Goal: Transaction & Acquisition: Purchase product/service

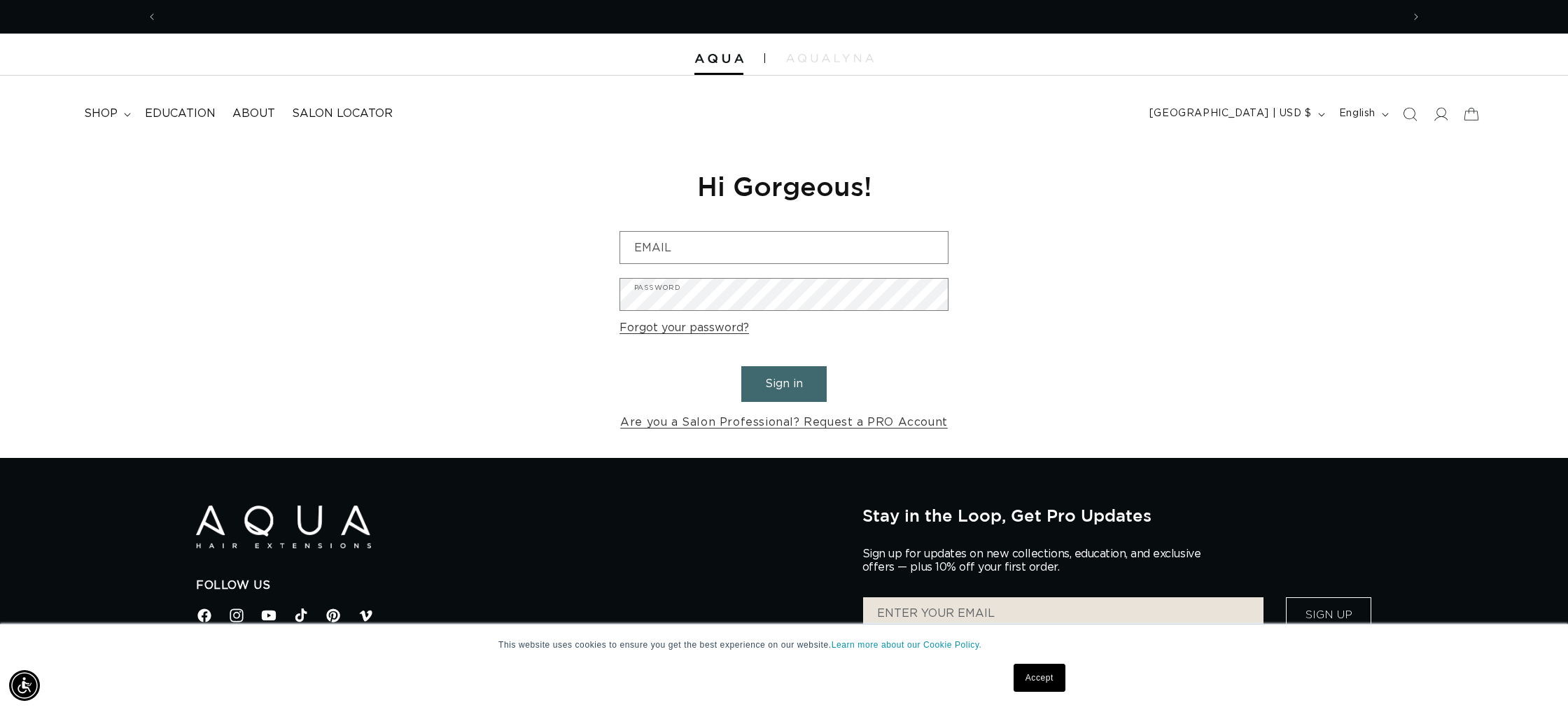
scroll to position [0, 2490]
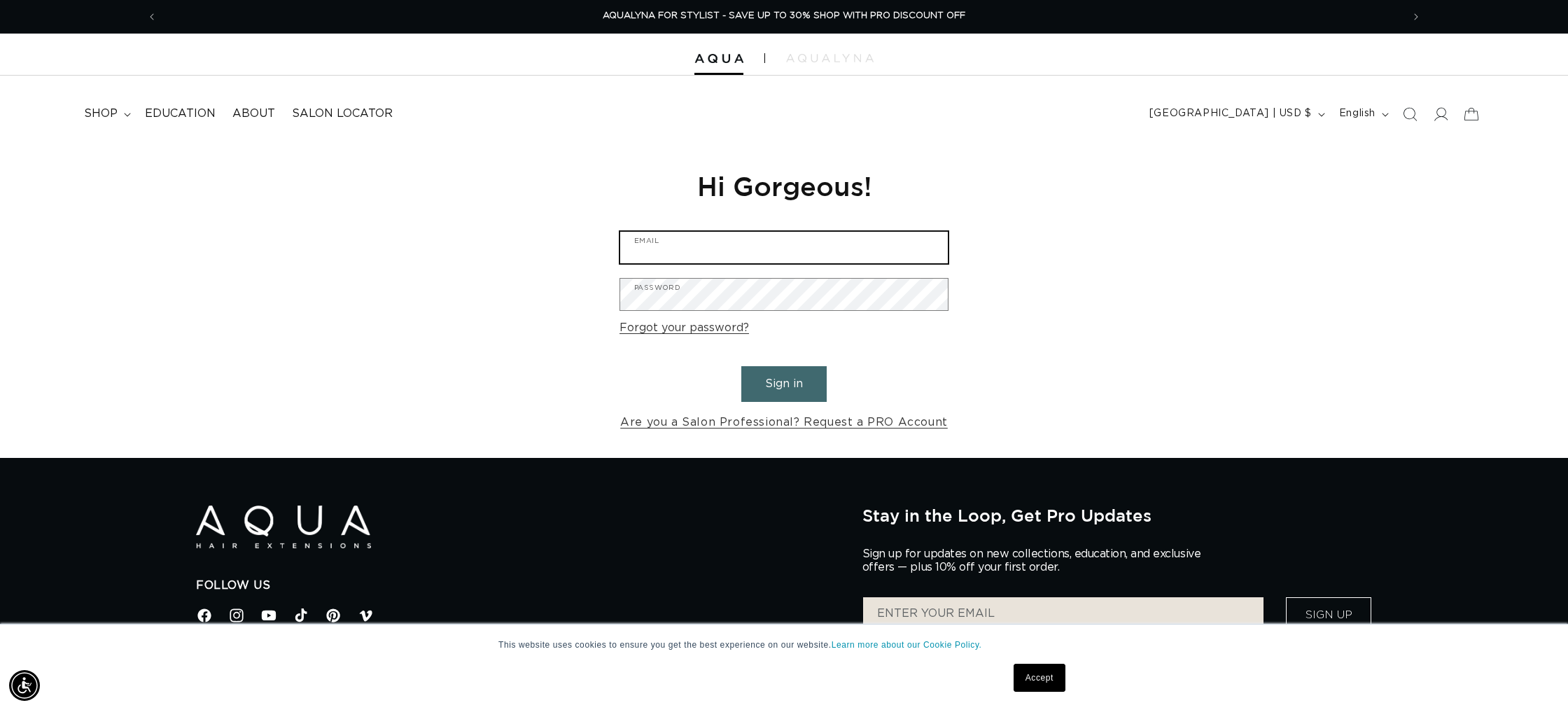
type input "jaclyn.bonica@gmail.com"
click at [814, 378] on button "Sign in" at bounding box center [784, 384] width 85 height 35
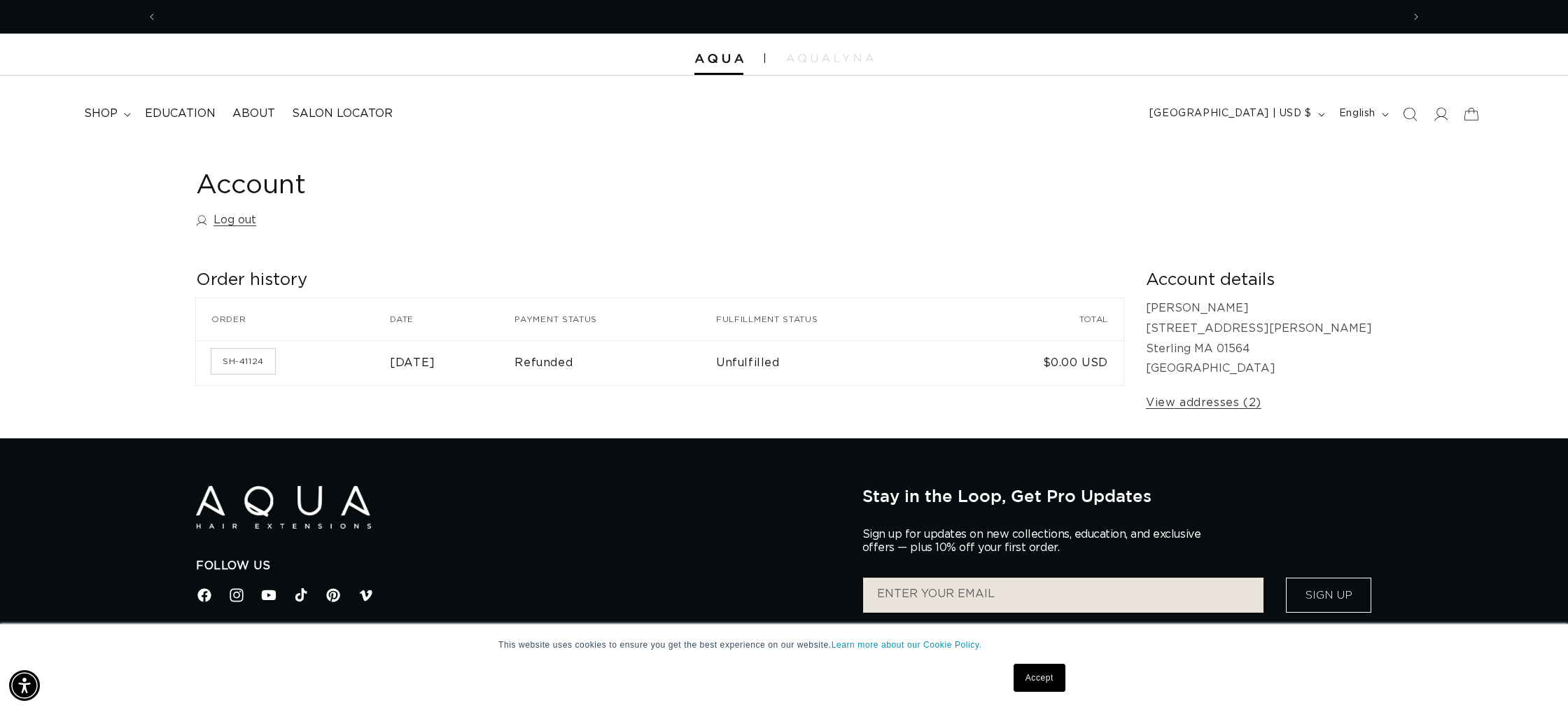
scroll to position [0, 1245]
click at [121, 105] on summary "shop" at bounding box center [106, 113] width 61 height 31
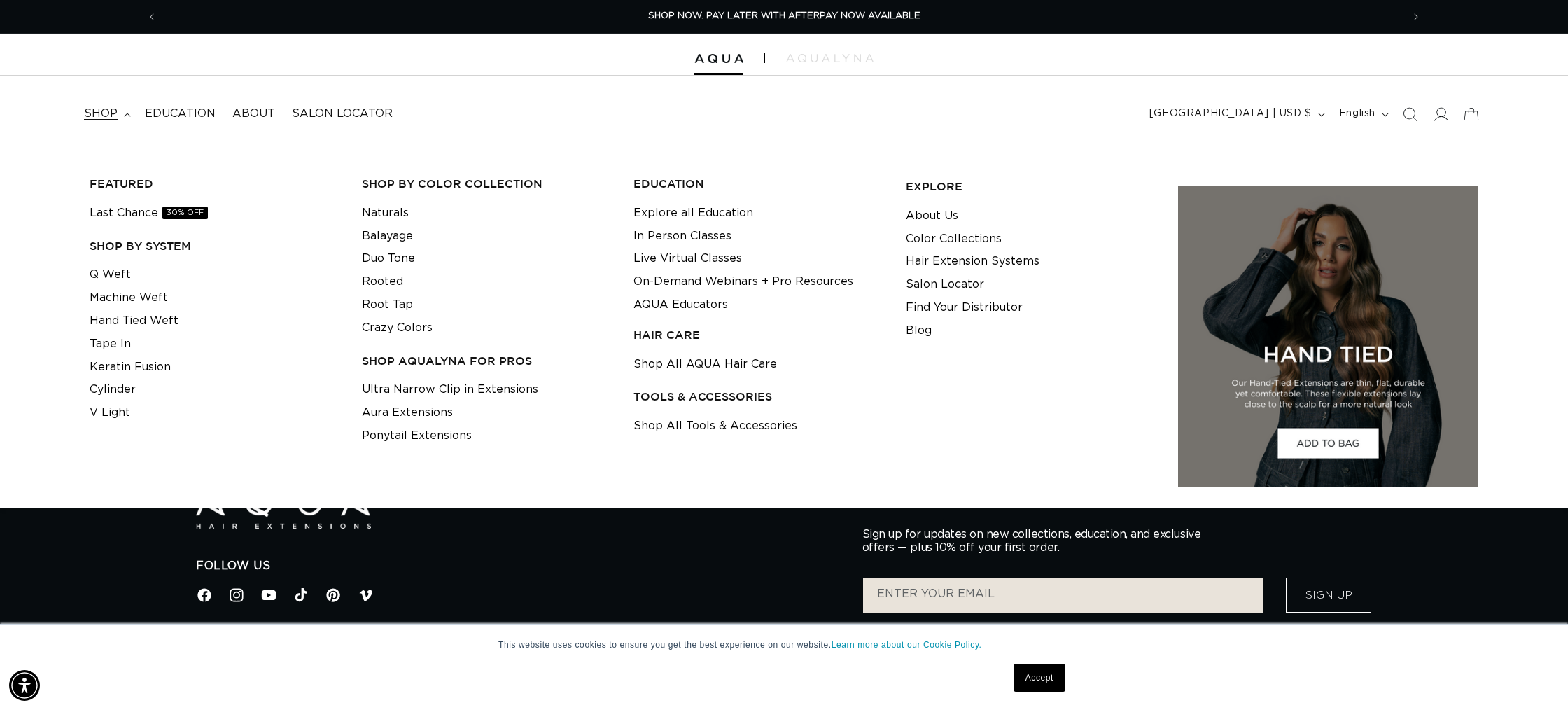
click at [146, 296] on link "Machine Weft" at bounding box center [128, 298] width 79 height 23
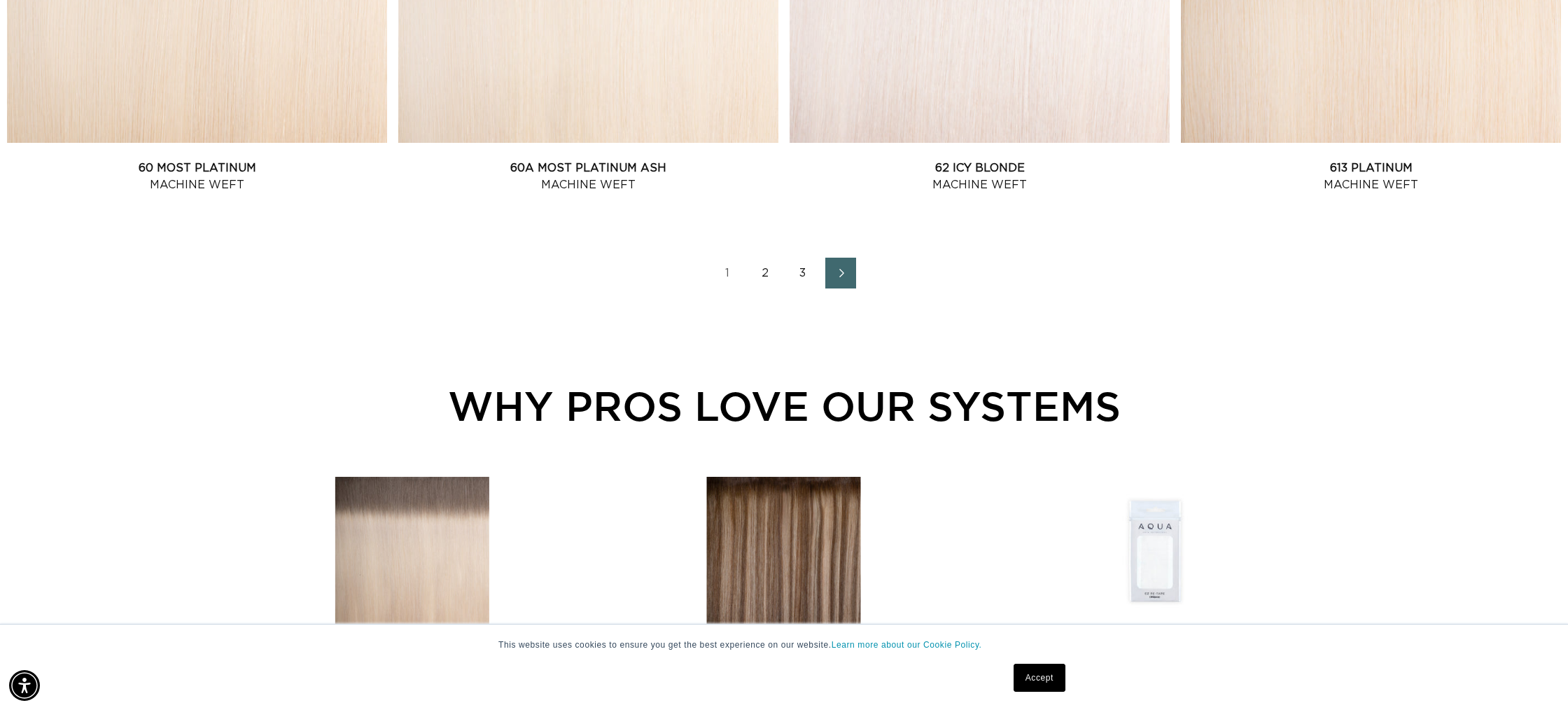
click at [766, 272] on link "2" at bounding box center [765, 272] width 30 height 30
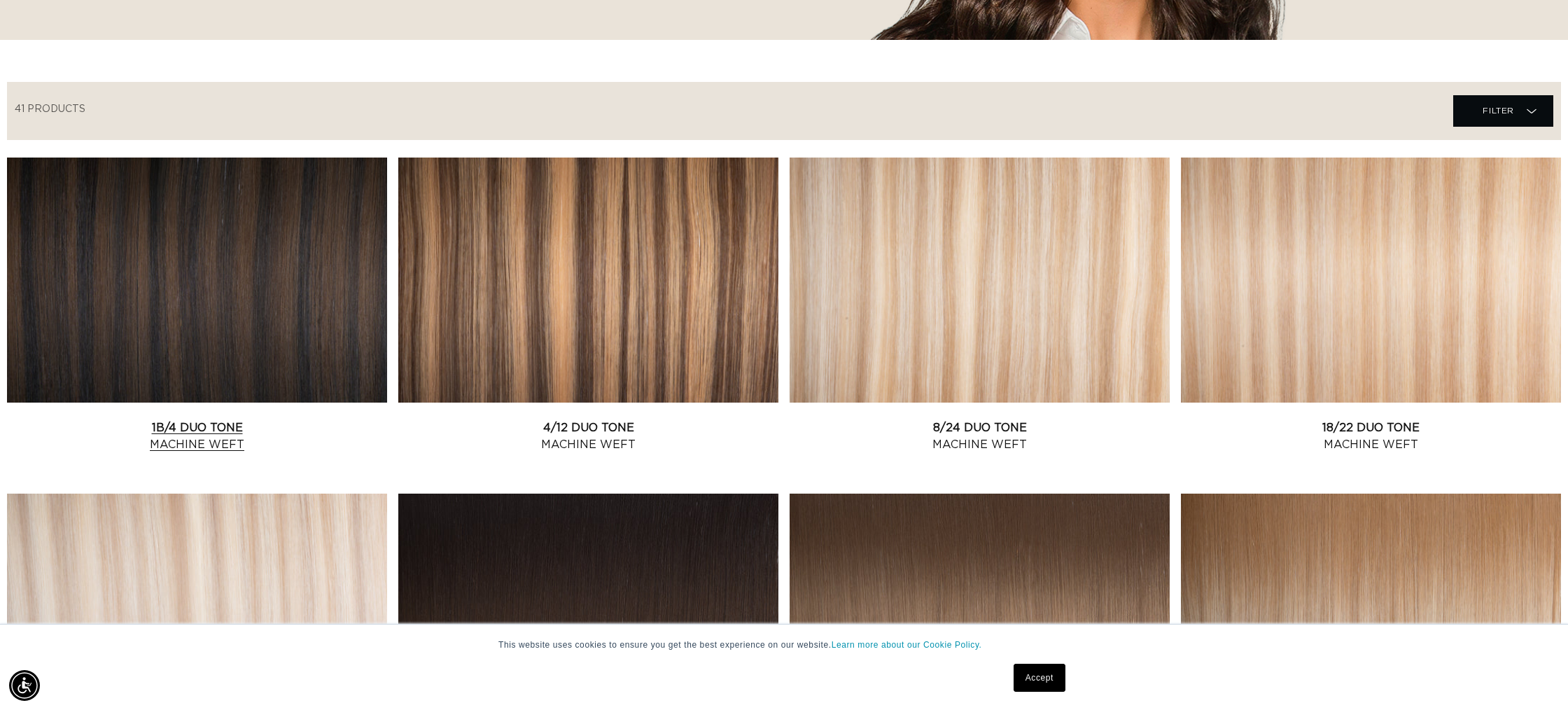
scroll to position [0, 1245]
click at [270, 420] on link "1B/4 Duo Tone Machine Weft" at bounding box center [197, 436] width 380 height 33
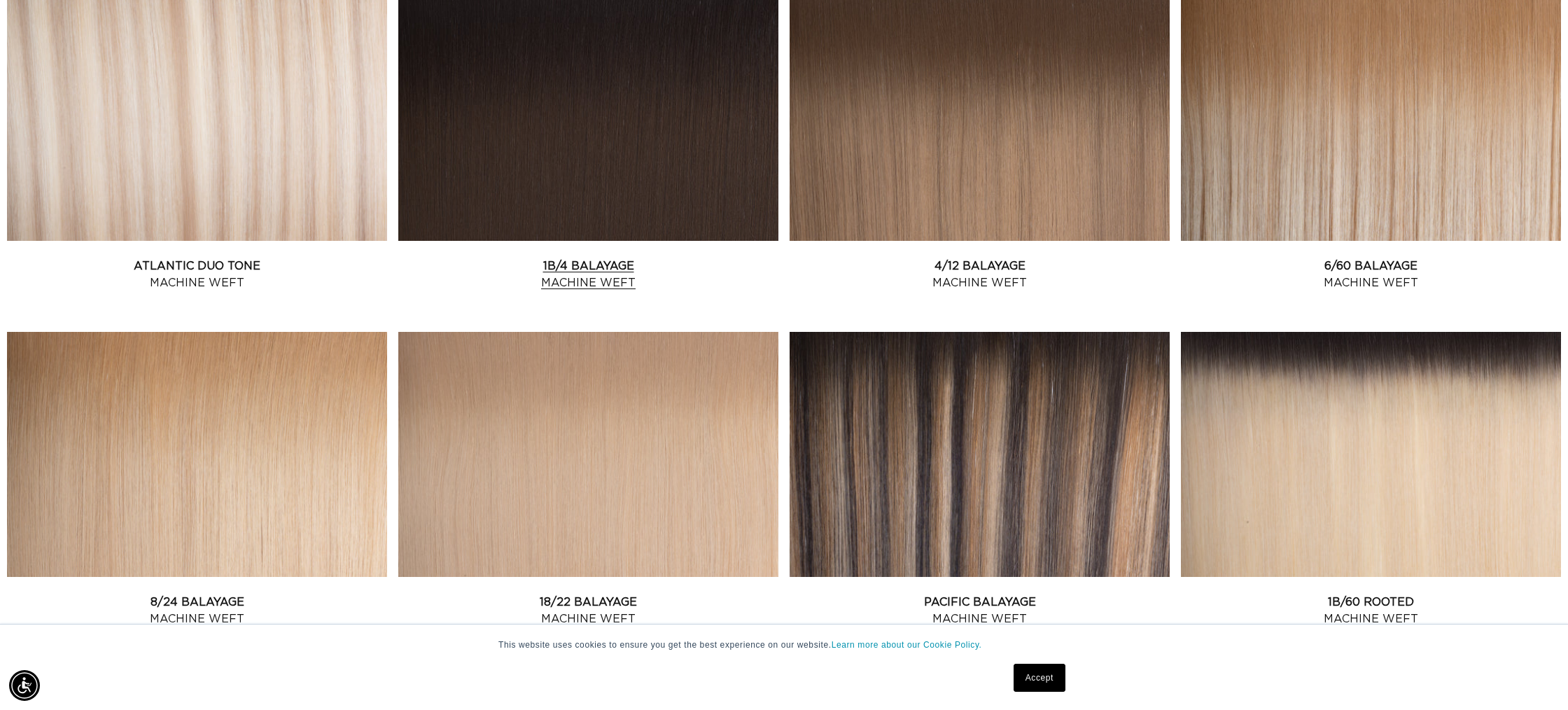
click at [620, 257] on link "1B/4 Balayage Machine Weft" at bounding box center [588, 274] width 380 height 33
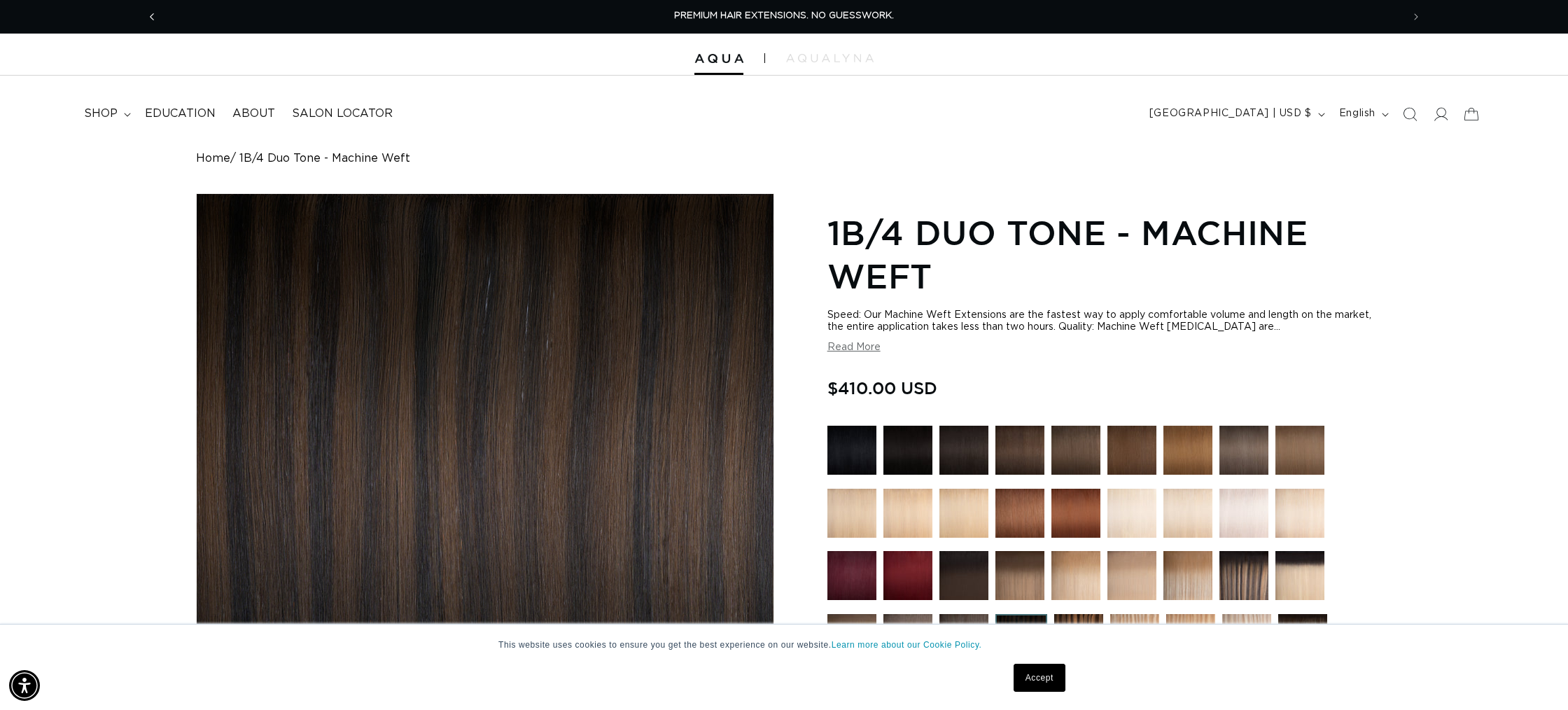
click at [152, 18] on icon "Previous announcement" at bounding box center [152, 17] width 4 height 7
click at [152, 17] on icon "Previous announcement" at bounding box center [152, 17] width 5 height 16
click at [154, 11] on span "Previous announcement" at bounding box center [152, 17] width 14 height 14
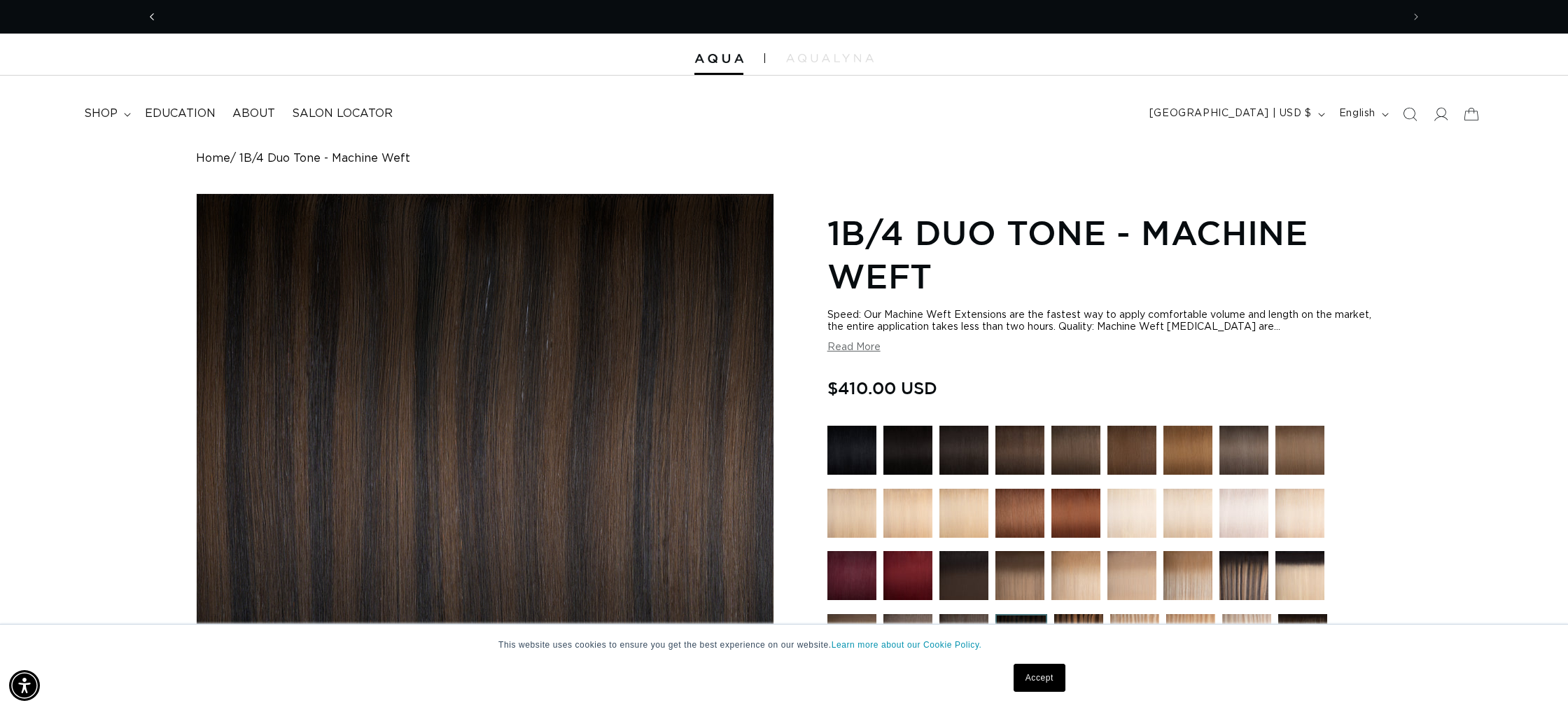
scroll to position [0, 0]
click at [154, 11] on span "Previous announcement" at bounding box center [152, 17] width 14 height 14
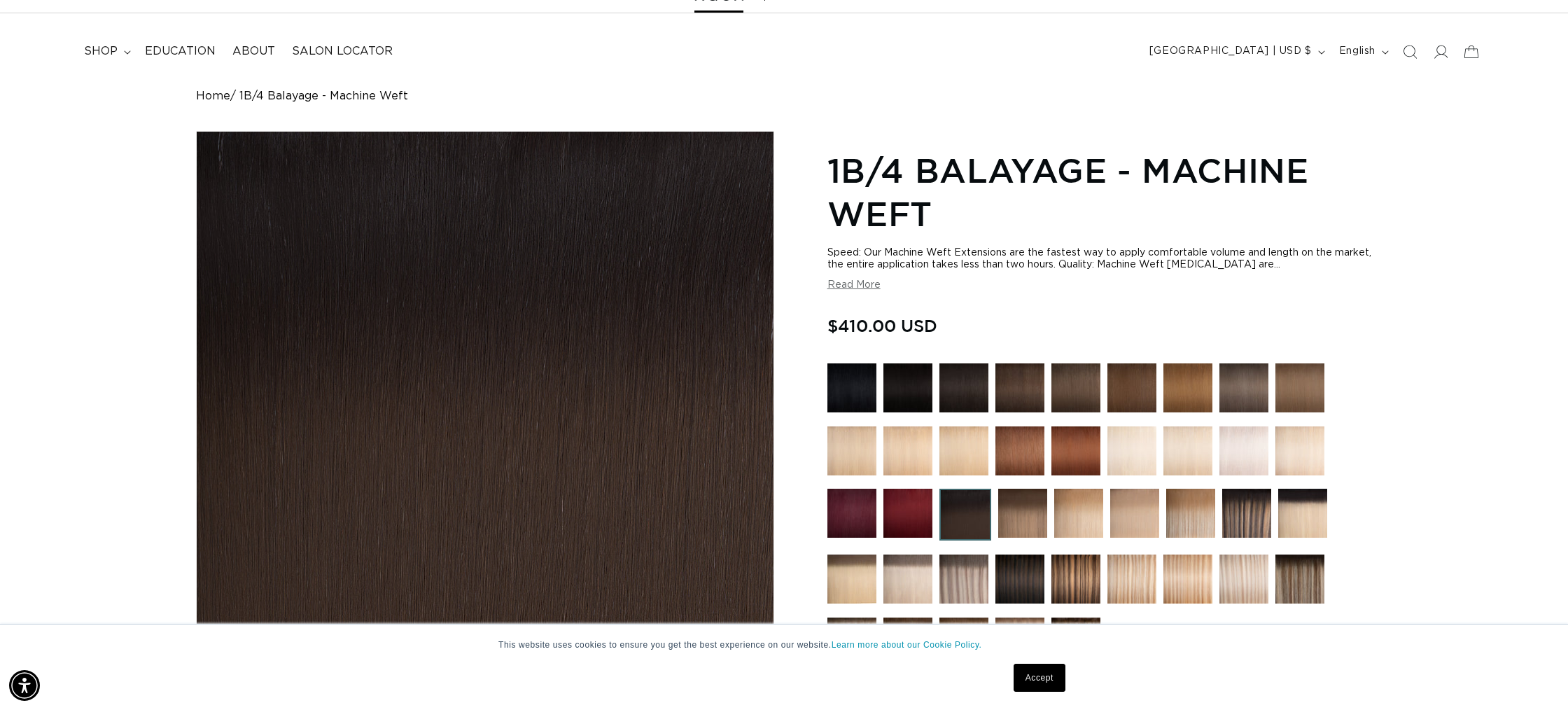
scroll to position [0, 2490]
click at [967, 394] on img at bounding box center [963, 388] width 49 height 49
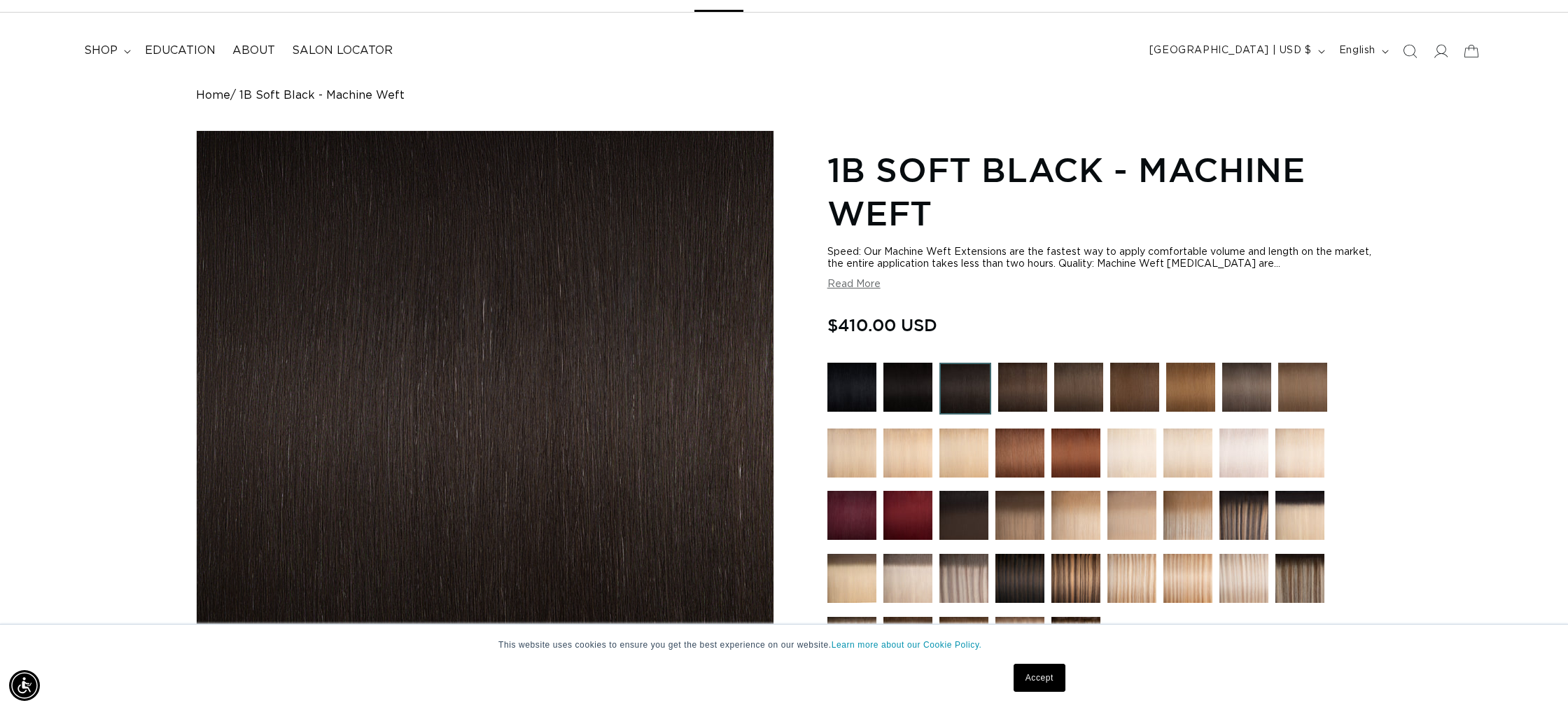
scroll to position [0, 1245]
click at [1041, 687] on link "Accept" at bounding box center [1039, 678] width 52 height 28
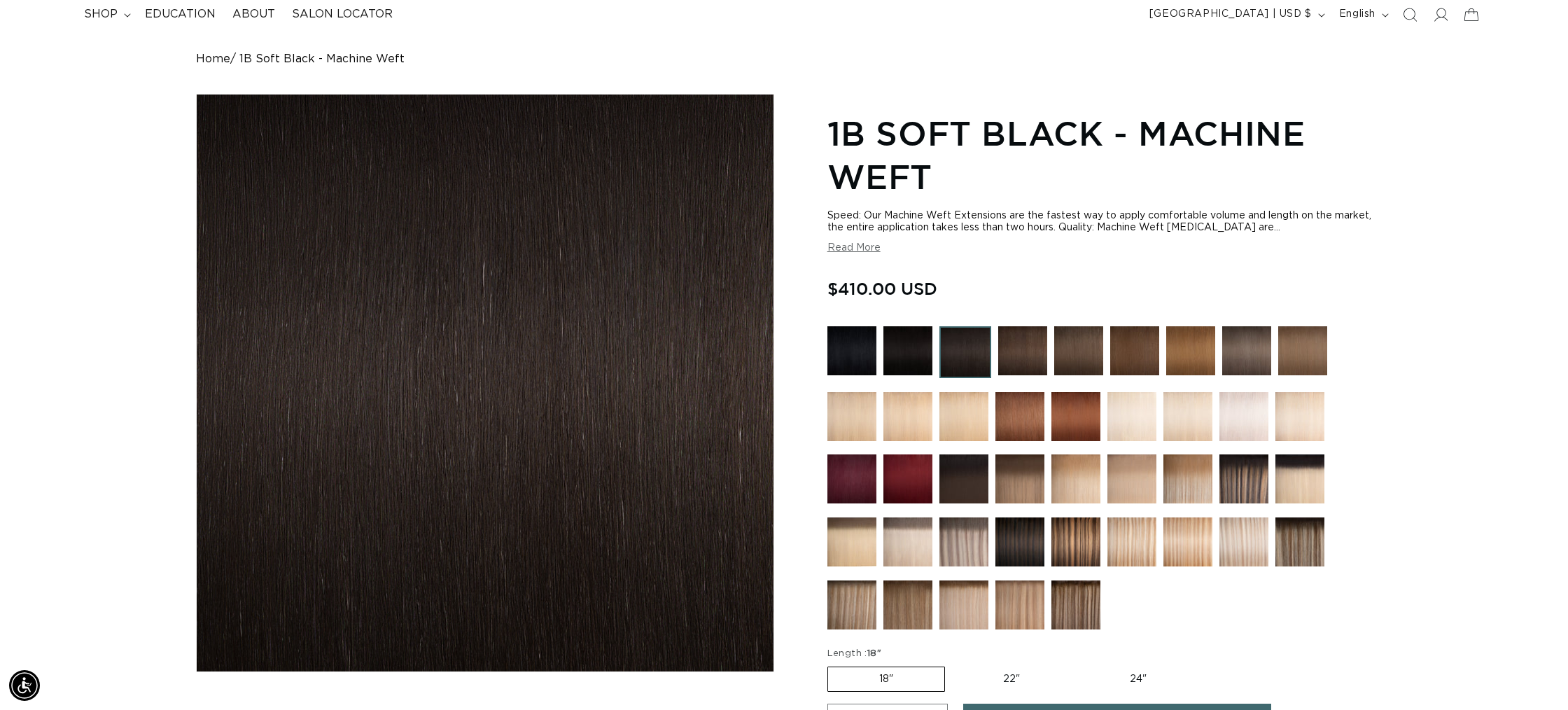
scroll to position [0, 0]
click at [950, 481] on img at bounding box center [963, 479] width 49 height 49
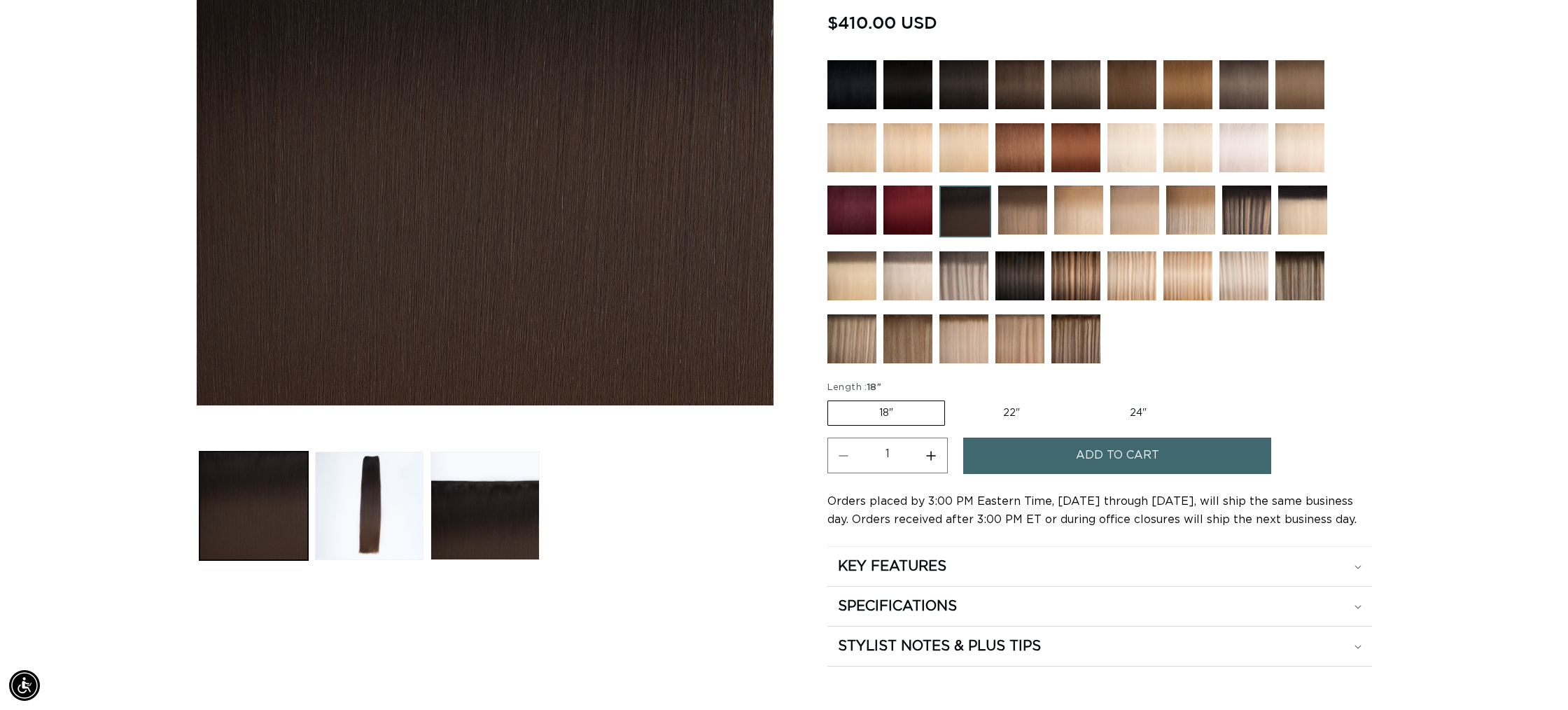
click at [1141, 465] on span "Add to cart" at bounding box center [1118, 455] width 84 height 35
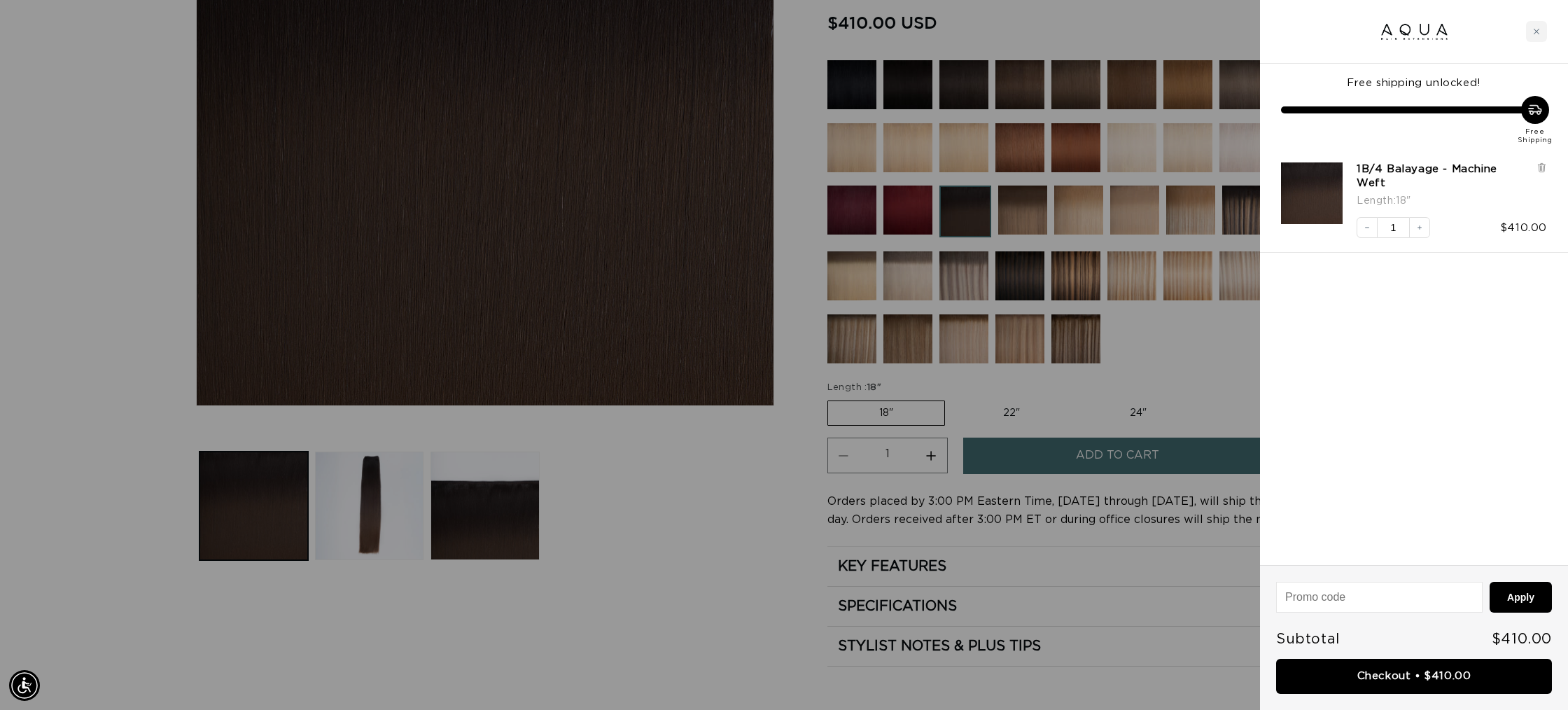
scroll to position [0, 2490]
click at [1426, 676] on link "Checkout • $410.00" at bounding box center [1413, 677] width 276 height 35
